Goal: Task Accomplishment & Management: Complete application form

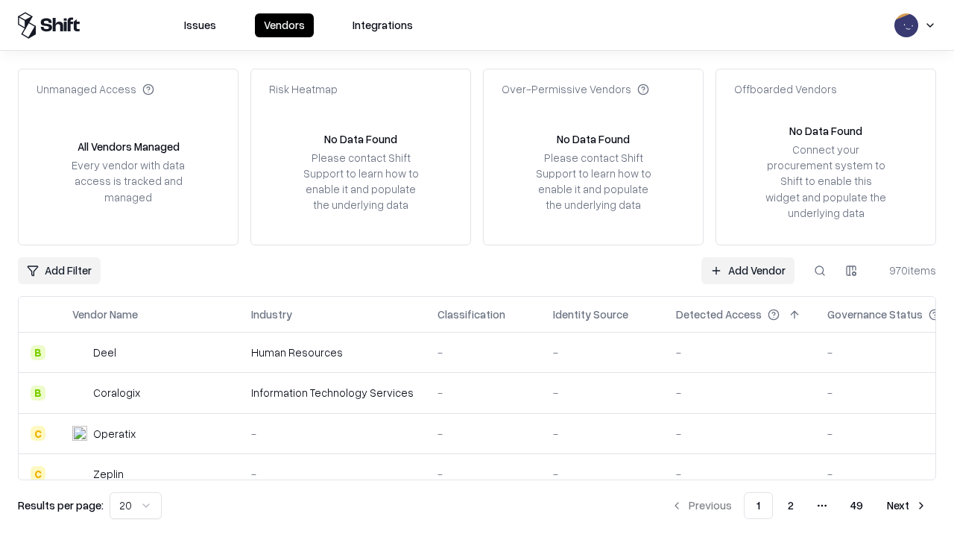
click at [747, 270] on link "Add Vendor" at bounding box center [747, 270] width 93 height 27
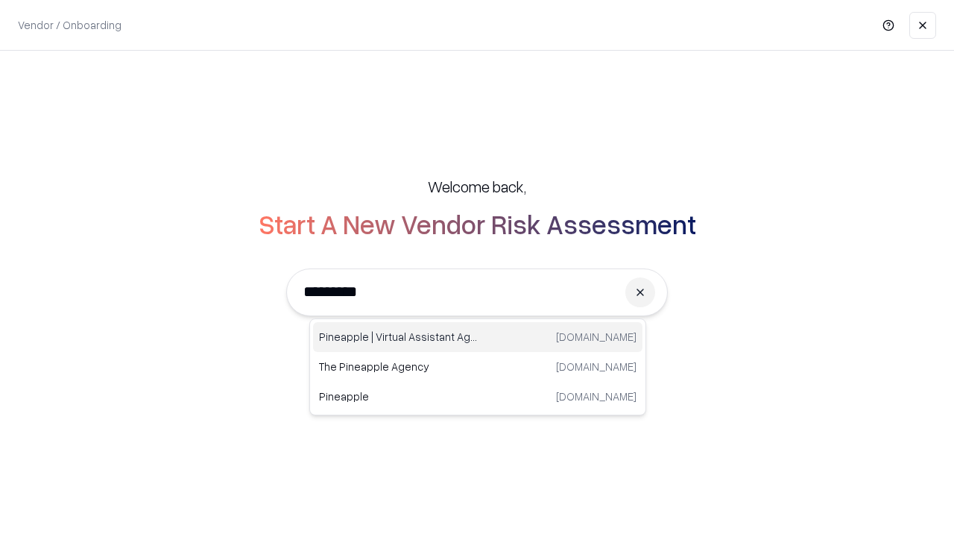
click at [478, 337] on div "Pineapple | Virtual Assistant Agency [DOMAIN_NAME]" at bounding box center [477, 337] width 329 height 30
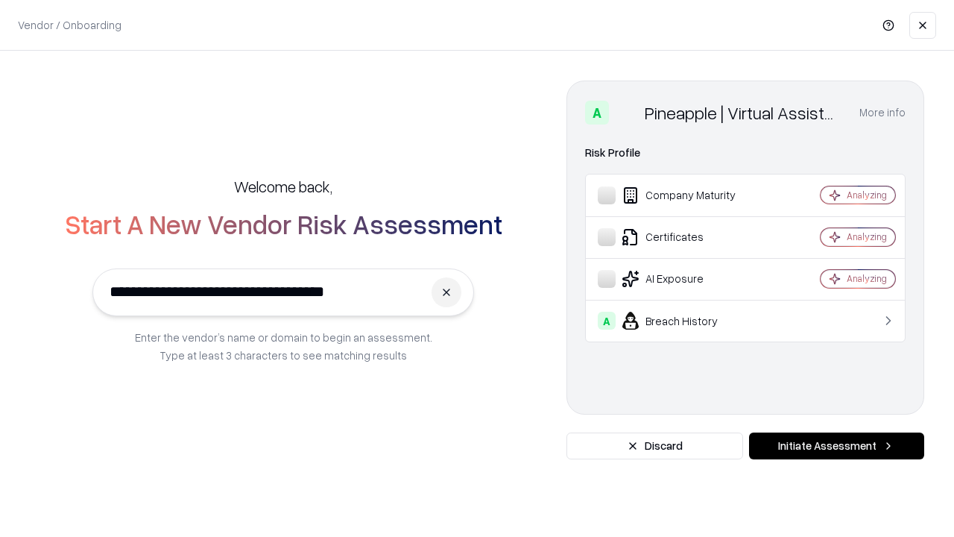
type input "**********"
click at [836, 446] on button "Initiate Assessment" at bounding box center [836, 445] width 175 height 27
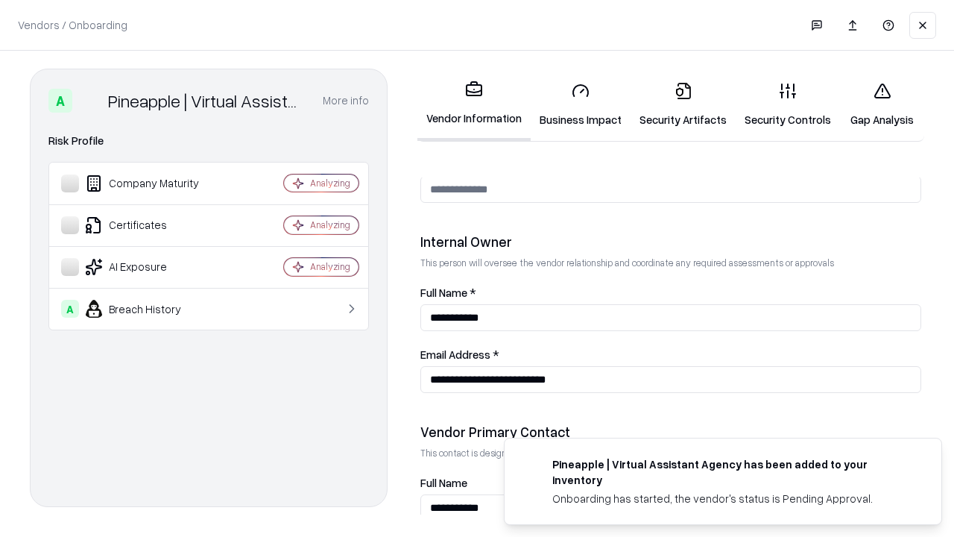
scroll to position [772, 0]
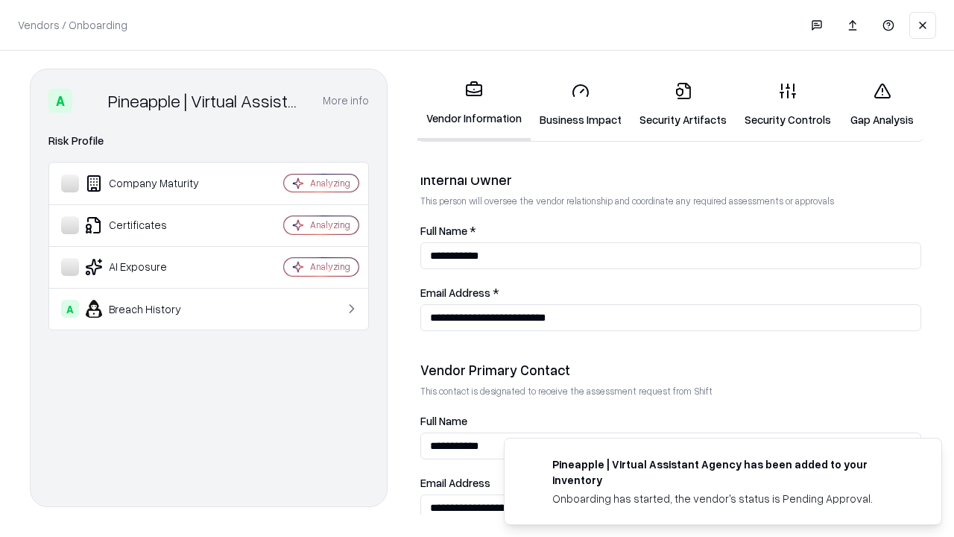
click at [581, 104] on link "Business Impact" at bounding box center [581, 104] width 100 height 69
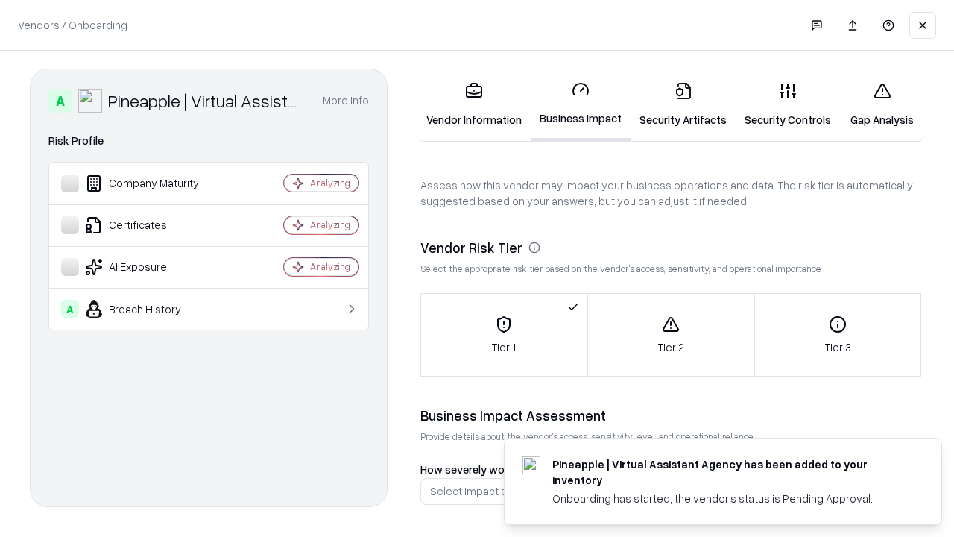
click at [683, 104] on link "Security Artifacts" at bounding box center [682, 104] width 105 height 69
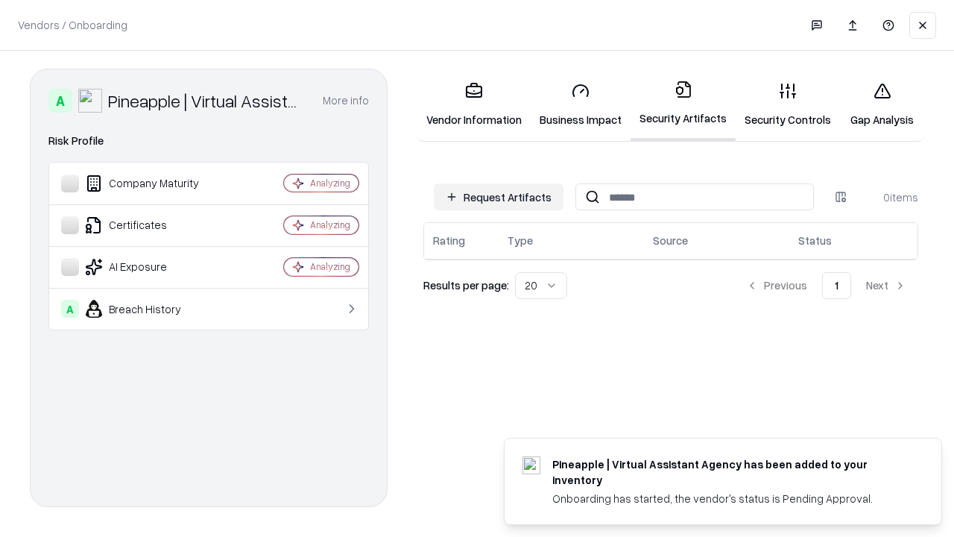
click at [499, 197] on button "Request Artifacts" at bounding box center [499, 196] width 130 height 27
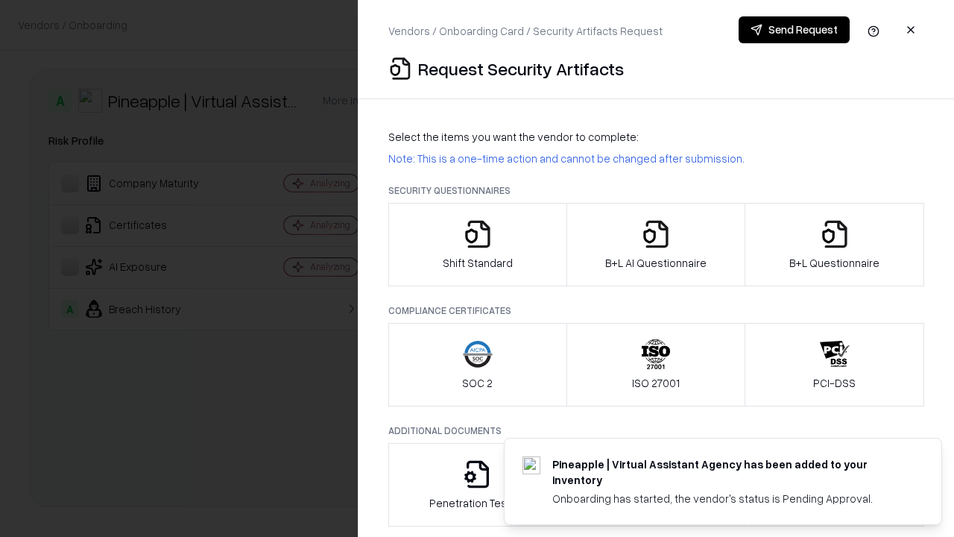
click at [477, 244] on icon "button" at bounding box center [478, 234] width 30 height 30
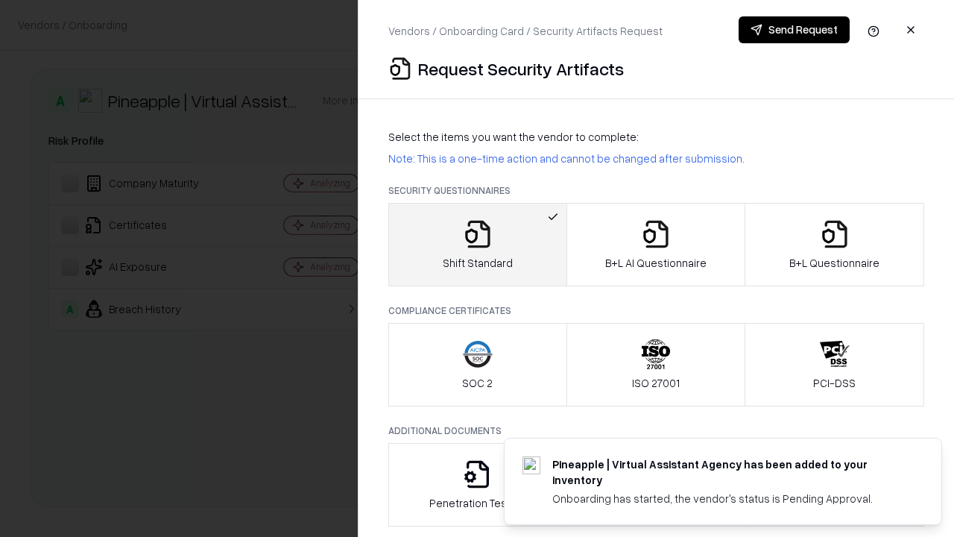
click at [794, 30] on button "Send Request" at bounding box center [793, 29] width 111 height 27
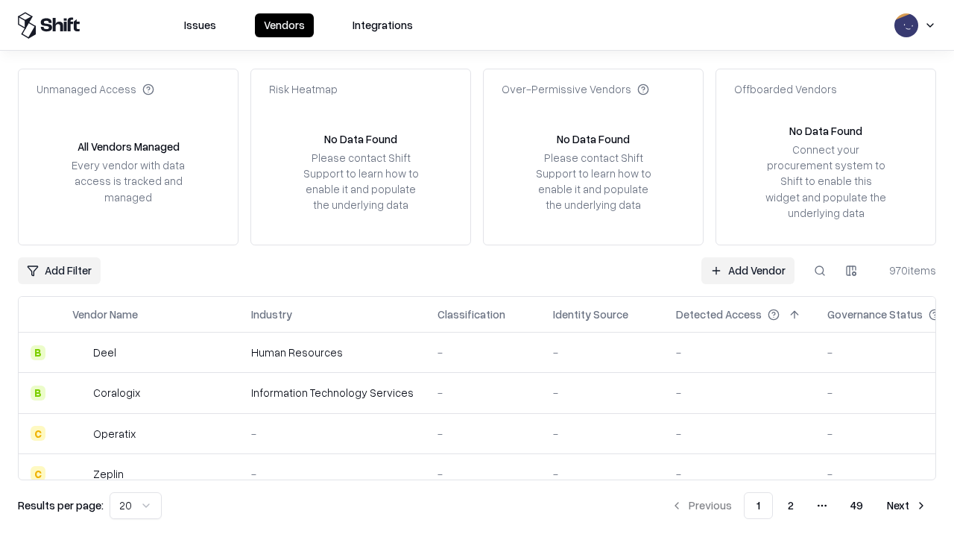
click at [820, 270] on button at bounding box center [819, 270] width 27 height 27
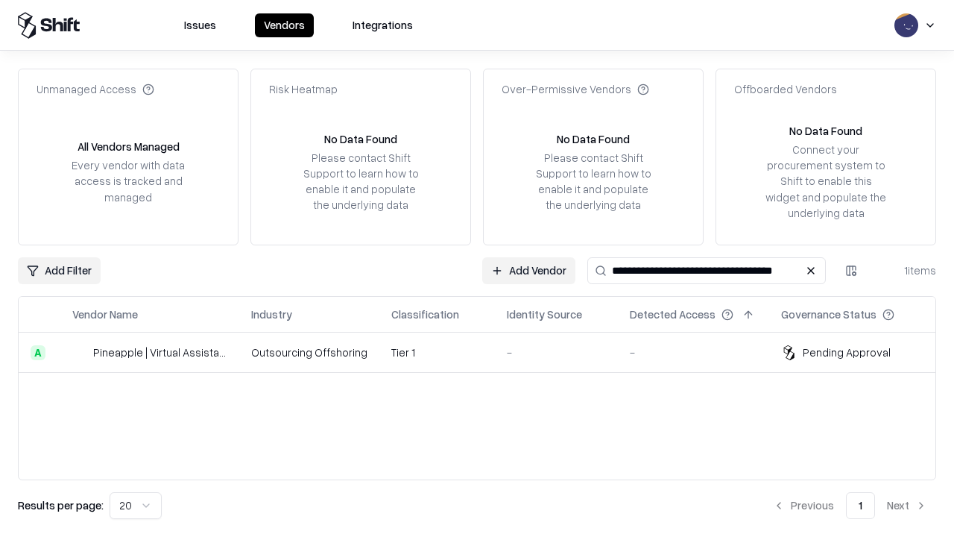
type input "**********"
click at [486, 352] on td "Tier 1" at bounding box center [437, 352] width 116 height 40
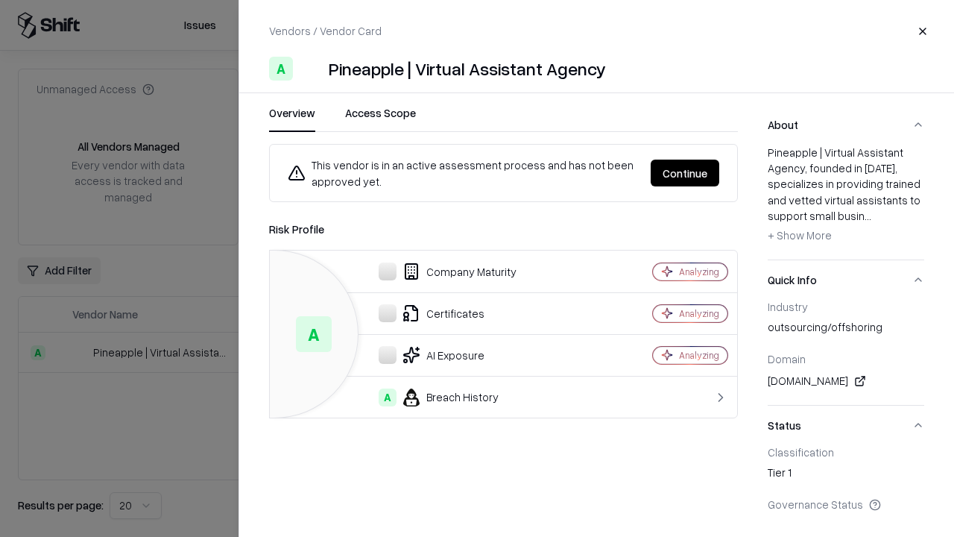
click at [685, 173] on button "Continue" at bounding box center [685, 172] width 69 height 27
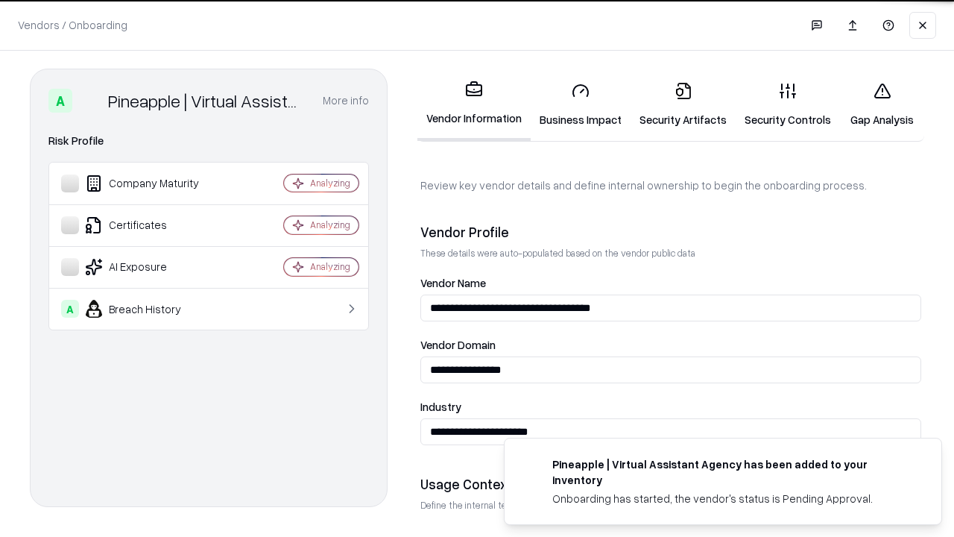
click at [683, 104] on link "Security Artifacts" at bounding box center [682, 104] width 105 height 69
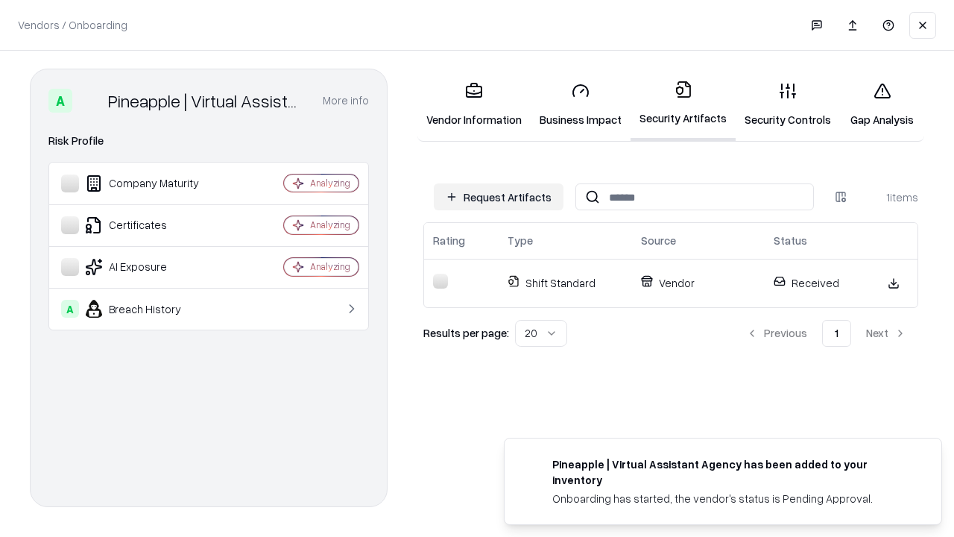
click at [882, 104] on link "Gap Analysis" at bounding box center [882, 104] width 84 height 69
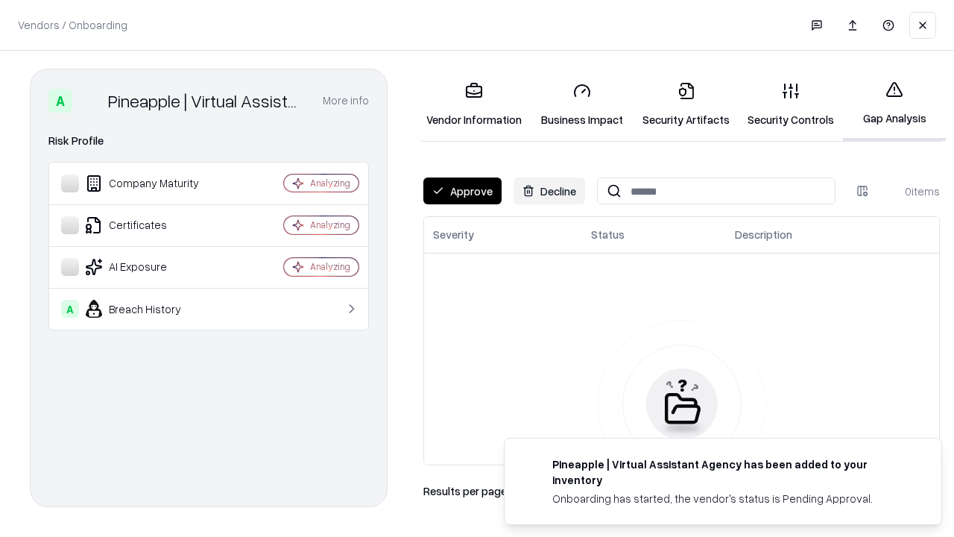
click at [462, 191] on button "Approve" at bounding box center [462, 190] width 78 height 27
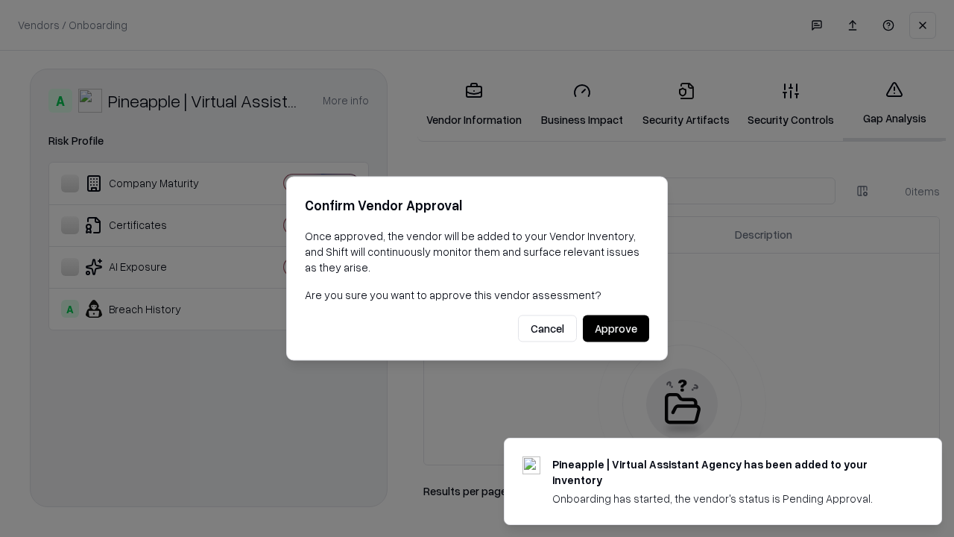
click at [616, 328] on button "Approve" at bounding box center [616, 328] width 66 height 27
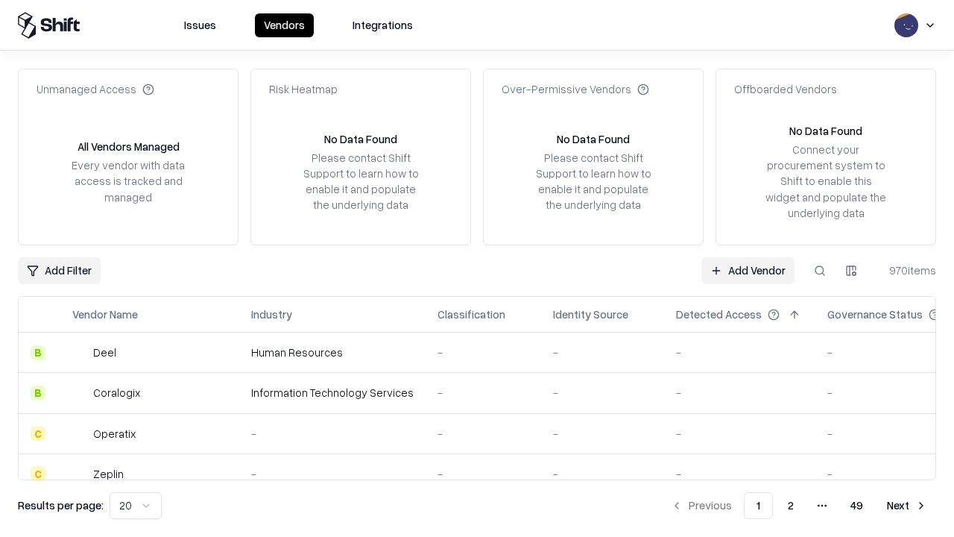
type input "**********"
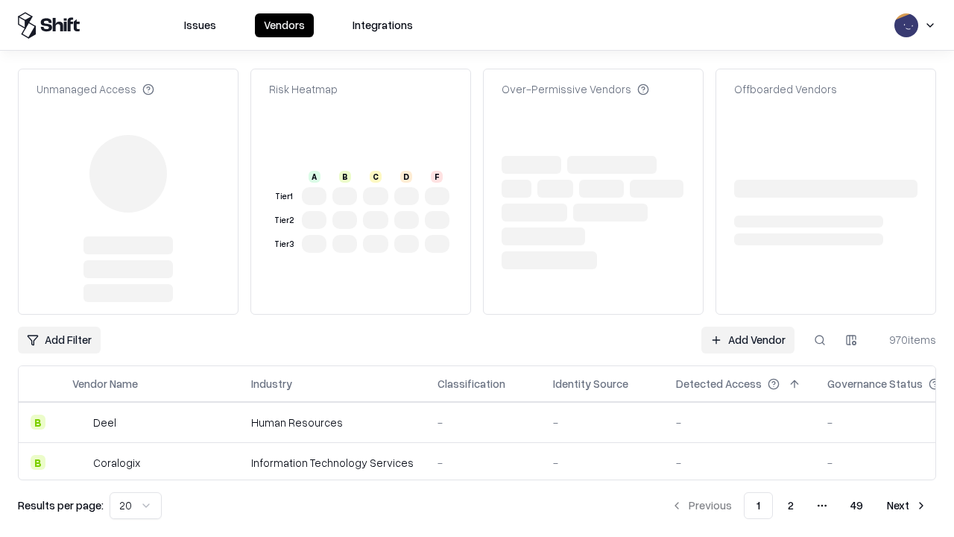
click at [747, 326] on link "Add Vendor" at bounding box center [747, 339] width 93 height 27
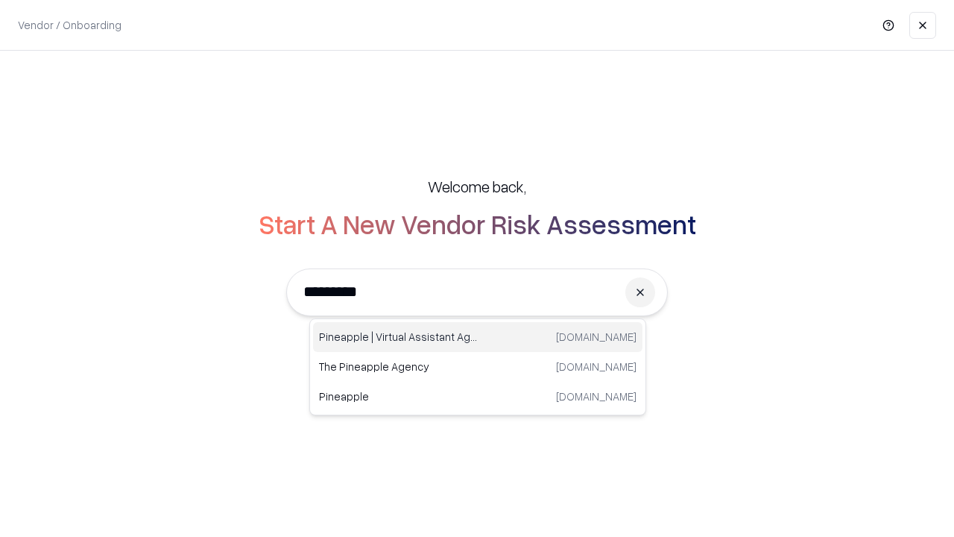
click at [478, 337] on div "Pineapple | Virtual Assistant Agency [DOMAIN_NAME]" at bounding box center [477, 337] width 329 height 30
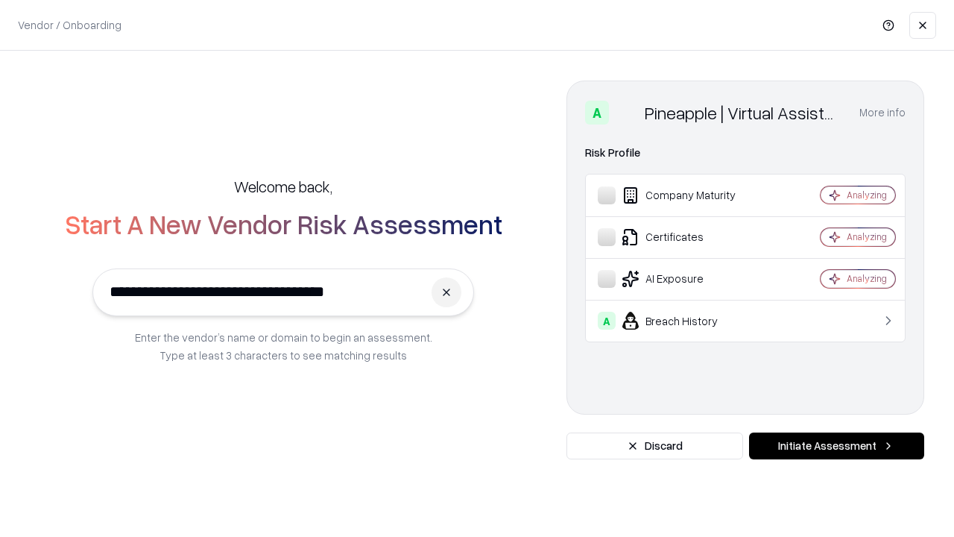
type input "**********"
click at [836, 446] on button "Initiate Assessment" at bounding box center [836, 445] width 175 height 27
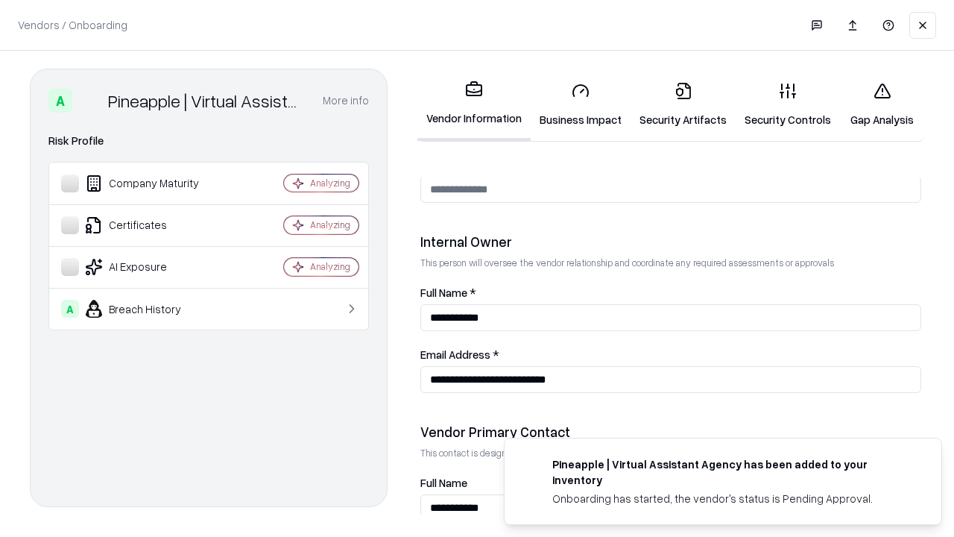
scroll to position [772, 0]
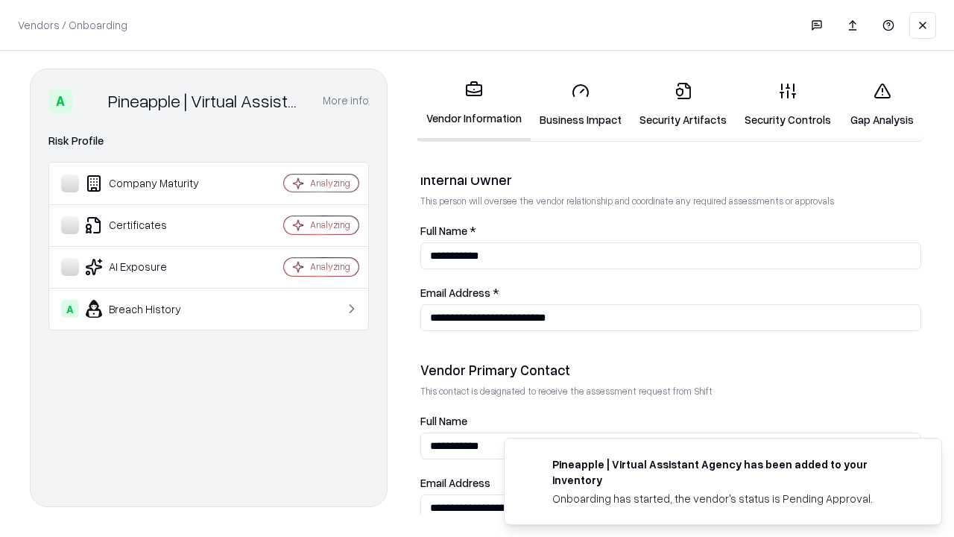
click at [882, 104] on link "Gap Analysis" at bounding box center [882, 104] width 84 height 69
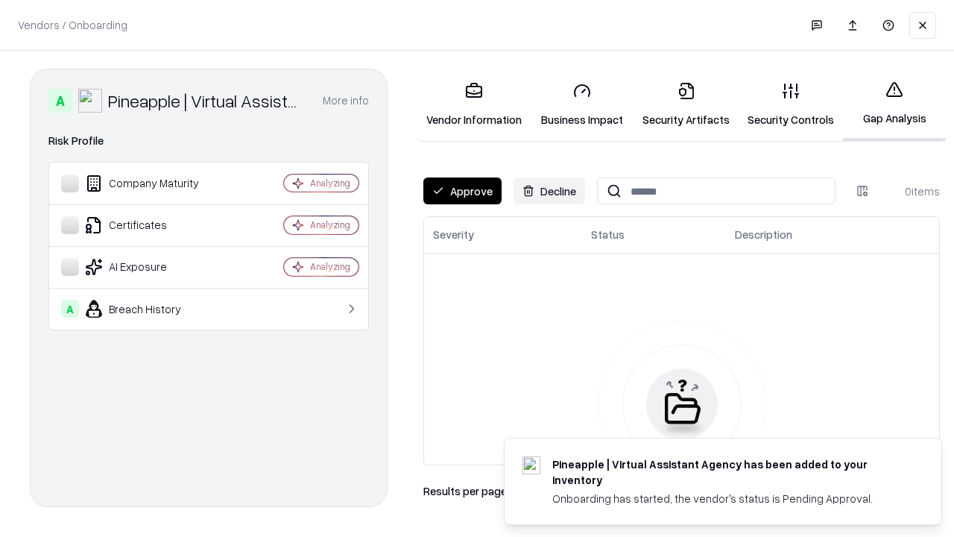
click at [462, 191] on button "Approve" at bounding box center [462, 190] width 78 height 27
